Goal: Task Accomplishment & Management: Manage account settings

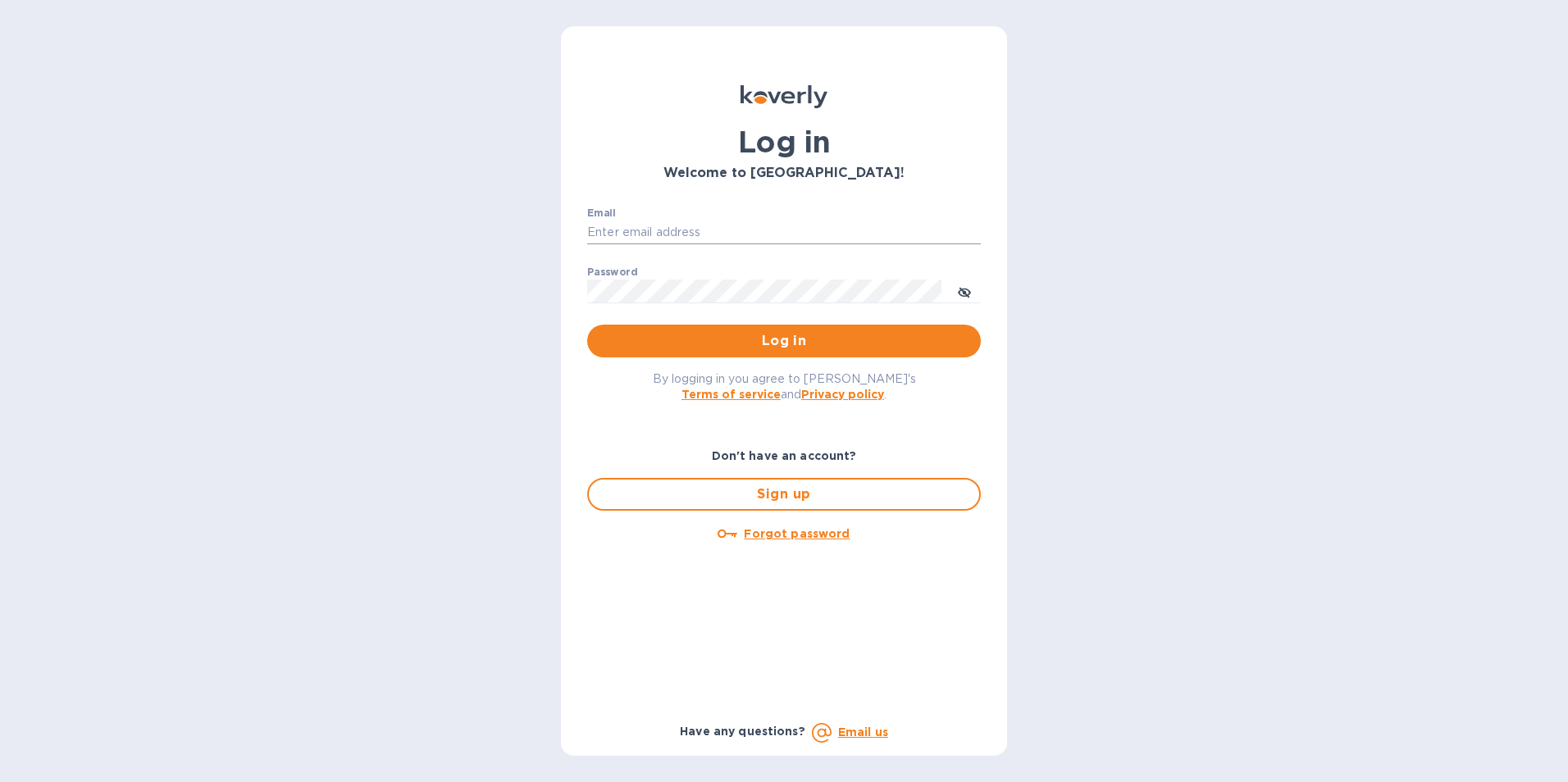
click at [686, 231] on input "Email" at bounding box center [784, 233] width 394 height 24
type input "[PERSON_NAME][EMAIL_ADDRESS][DOMAIN_NAME]"
click at [588, 324] on button "Log in" at bounding box center [784, 340] width 394 height 33
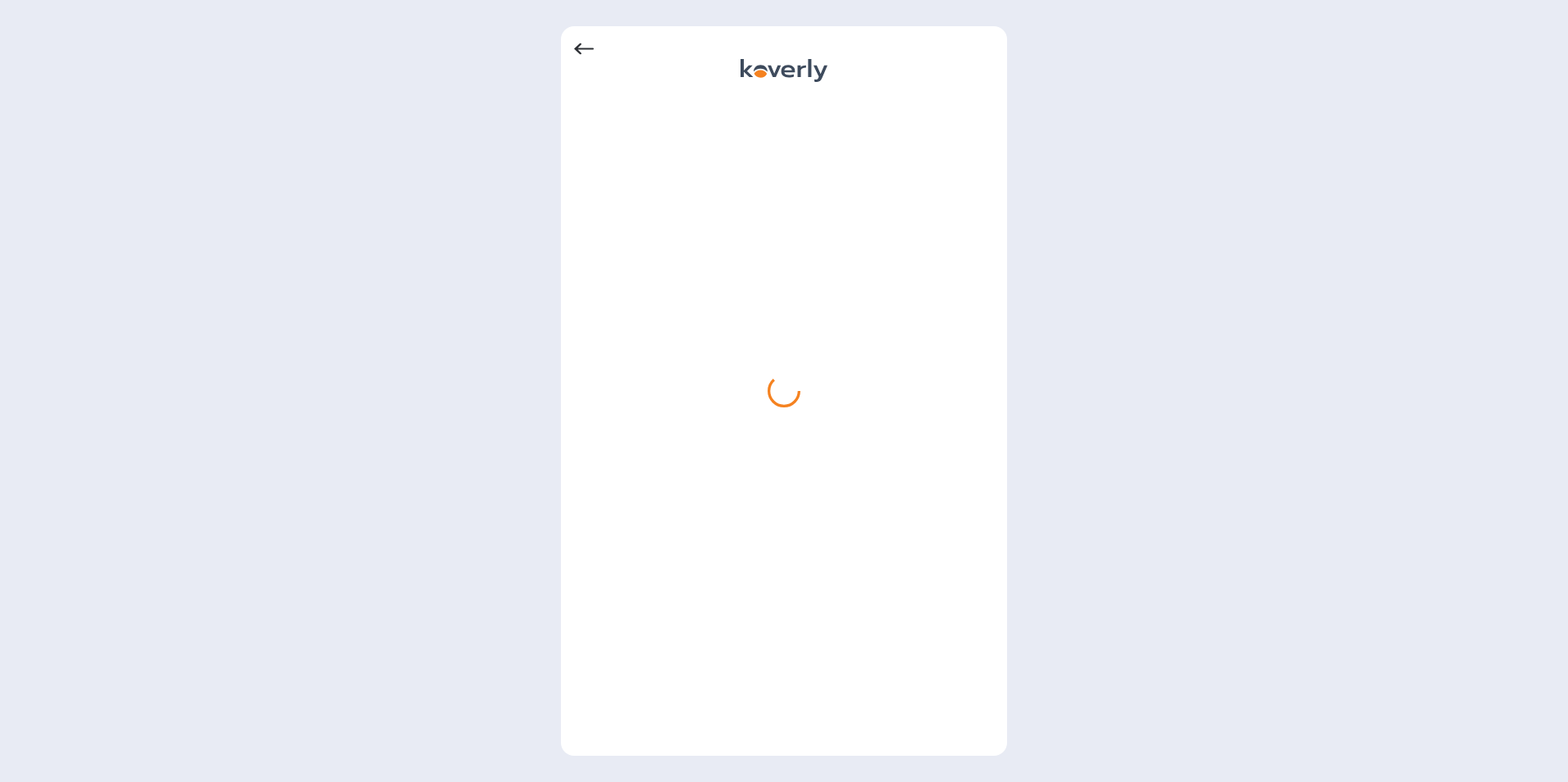
click at [581, 46] on icon at bounding box center [584, 49] width 20 height 20
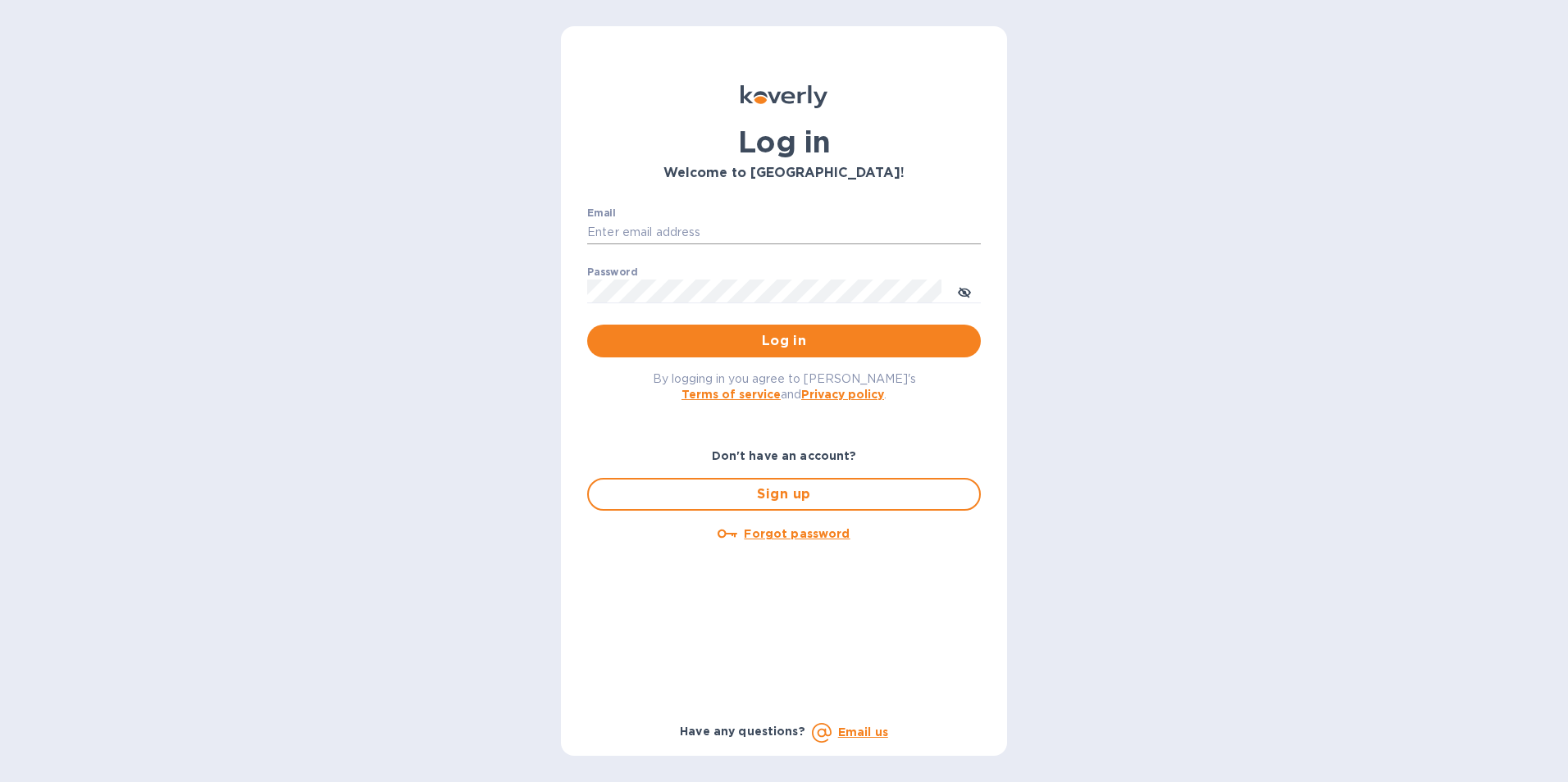
click at [678, 233] on input "Email" at bounding box center [784, 233] width 394 height 24
type input "[PERSON_NAME][EMAIL_ADDRESS][DOMAIN_NAME]"
click at [588, 324] on button "Log in" at bounding box center [784, 340] width 394 height 33
